Goal: Information Seeking & Learning: Learn about a topic

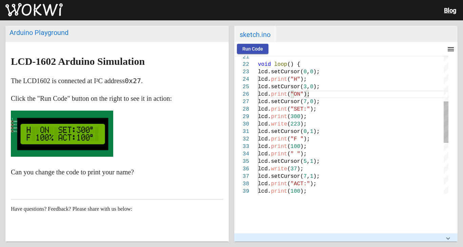
scroll to position [44, 44]
click at [291, 140] on span ""F "" at bounding box center [296, 139] width 13 height 6
click at [237, 45] on button "Run Code" at bounding box center [253, 49] width 32 height 10
click at [292, 146] on span "100" at bounding box center [295, 146] width 10 height 6
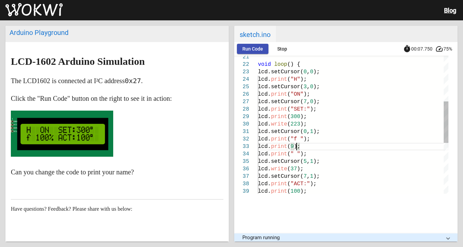
scroll to position [15, 42]
type textarea "lcd.setCursor(0, 1); lcd.print("f "); lcd.print(90); lcd.print(" "); lcd.setCur…"
click at [248, 50] on span "Run Code" at bounding box center [252, 48] width 21 height 5
click at [277, 48] on span "Stop" at bounding box center [282, 48] width 10 height 5
click at [246, 48] on span "Run Code" at bounding box center [252, 48] width 21 height 5
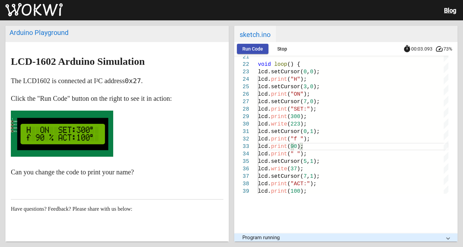
click at [443, 50] on span "73%" at bounding box center [450, 48] width 14 height 5
click at [411, 46] on span "00:03.500" at bounding box center [421, 48] width 21 height 5
drag, startPoint x: 395, startPoint y: 50, endPoint x: 419, endPoint y: 51, distance: 24.1
drag, startPoint x: 419, startPoint y: 51, endPoint x: 211, endPoint y: 62, distance: 208.6
click at [211, 62] on article "LCD-1602 Arduino Simulation The LCD1602 is connected at I²C address 0x27 . Clic…" at bounding box center [116, 157] width 223 height 231
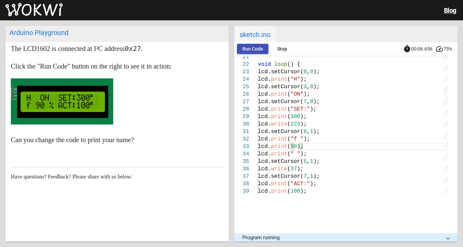
scroll to position [72, 0]
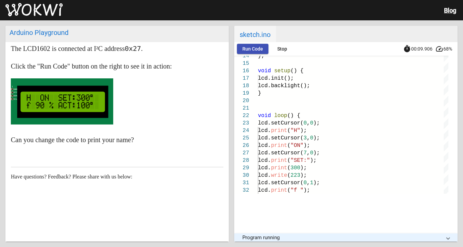
click at [428, 234] on span "Program running" at bounding box center [344, 237] width 204 height 6
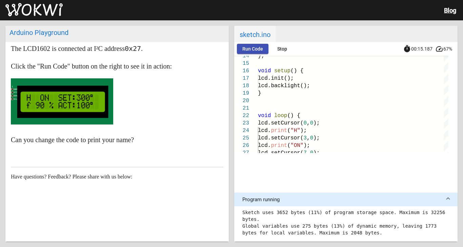
click at [277, 48] on span "Stop" at bounding box center [282, 48] width 10 height 5
